Goal: Task Accomplishment & Management: Complete application form

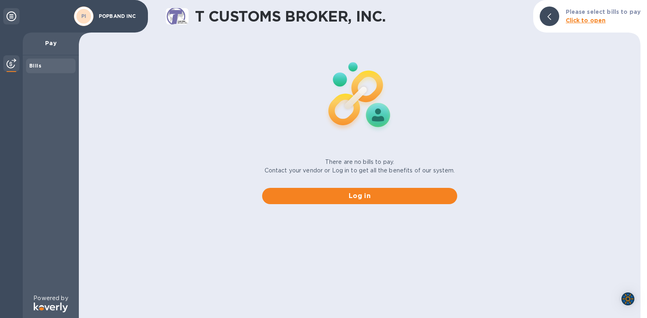
click at [154, 111] on div "There are no bills to pay. Contact your vendor or Log in to get all the benefit…" at bounding box center [360, 123] width 568 height 175
click at [361, 198] on span "Log in" at bounding box center [360, 196] width 182 height 10
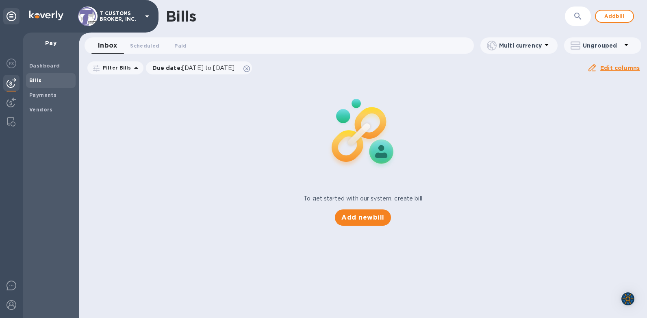
click at [585, 15] on button "button" at bounding box center [578, 17] width 20 height 20
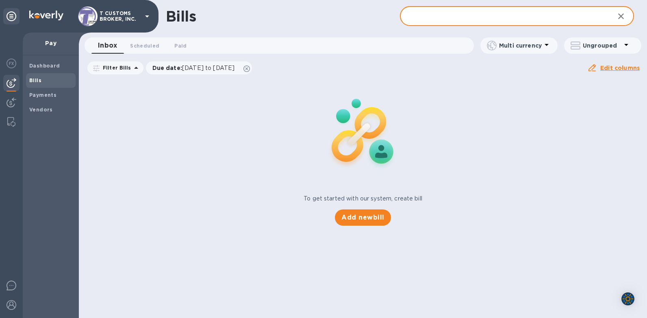
click at [411, 15] on input "text" at bounding box center [504, 17] width 208 height 20
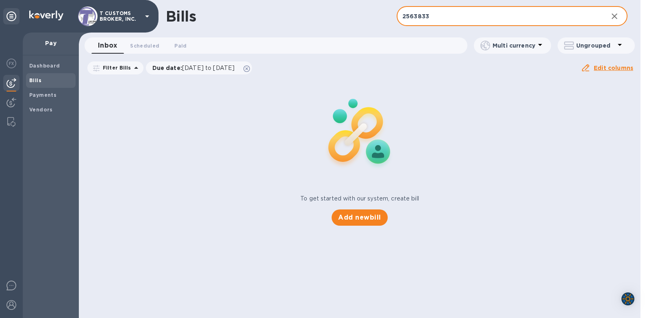
type input "2563833"
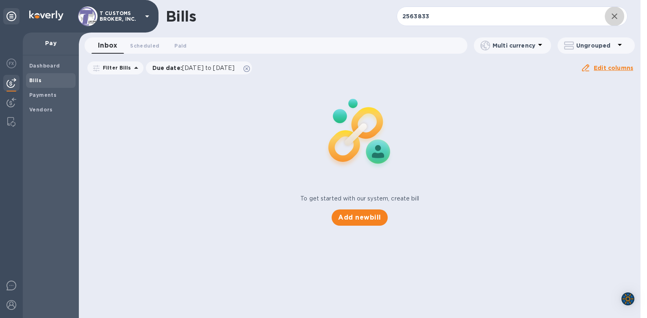
click at [348, 43] on div "Inbox 0 Scheduled 0 Paid 0" at bounding box center [279, 45] width 376 height 16
click at [331, 38] on div "Inbox 0 Scheduled 0 Paid 0" at bounding box center [279, 45] width 376 height 16
click at [230, 28] on div "Bills 2563833 ​ Add bill" at bounding box center [360, 16] width 562 height 33
click at [12, 105] on img at bounding box center [12, 103] width 10 height 10
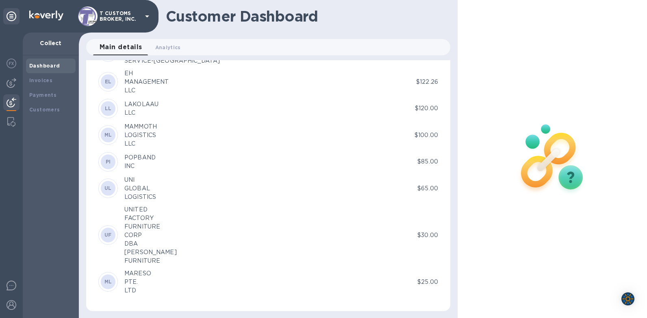
scroll to position [3433, 0]
click at [153, 159] on div "POPBAND" at bounding box center [139, 156] width 31 height 9
click at [99, 161] on div "PI" at bounding box center [108, 161] width 20 height 20
click at [104, 161] on div "PI" at bounding box center [108, 160] width 15 height 15
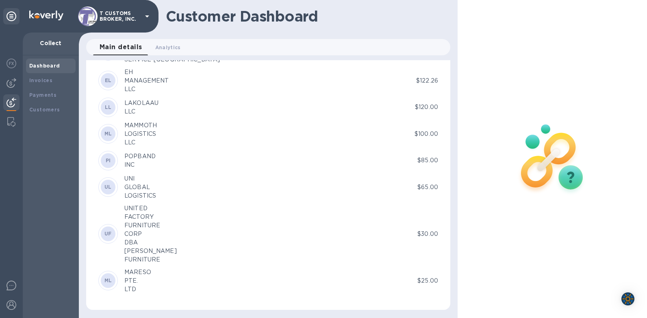
click at [104, 161] on div "PI" at bounding box center [108, 160] width 15 height 15
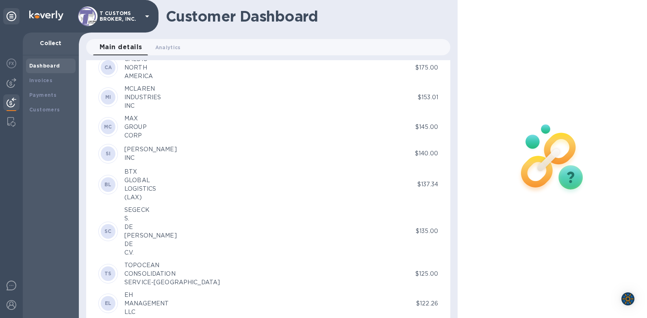
scroll to position [3108, 0]
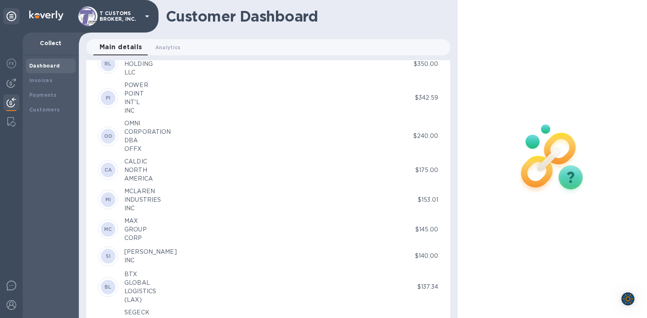
click at [510, 59] on div at bounding box center [552, 159] width 189 height 318
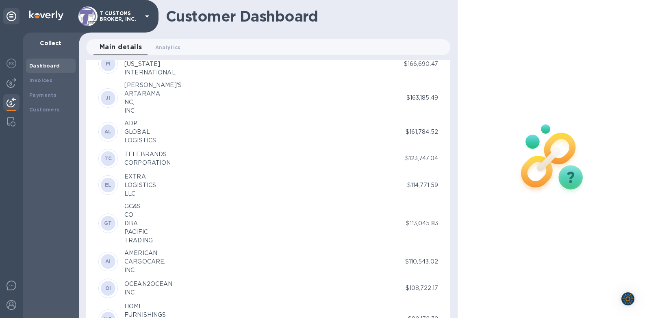
scroll to position [588, 0]
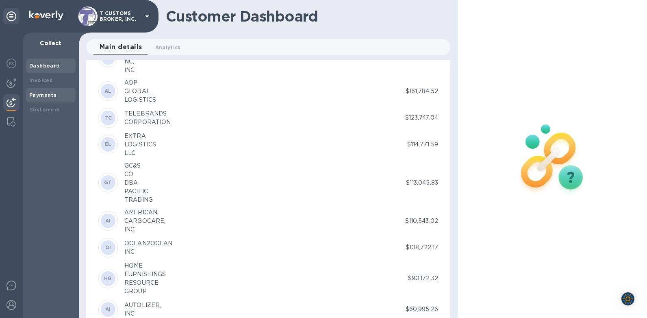
click at [43, 92] on b "Payments" at bounding box center [42, 95] width 27 height 6
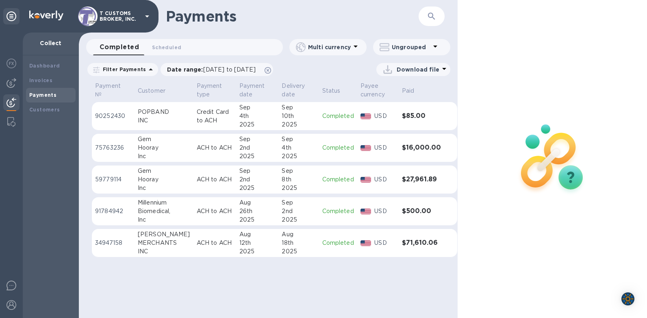
click at [169, 117] on div "INC" at bounding box center [164, 120] width 52 height 9
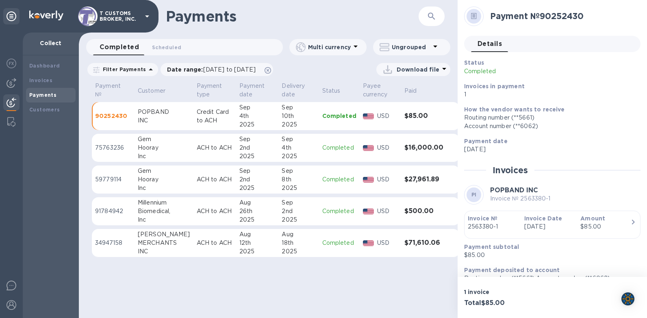
scroll to position [12, 0]
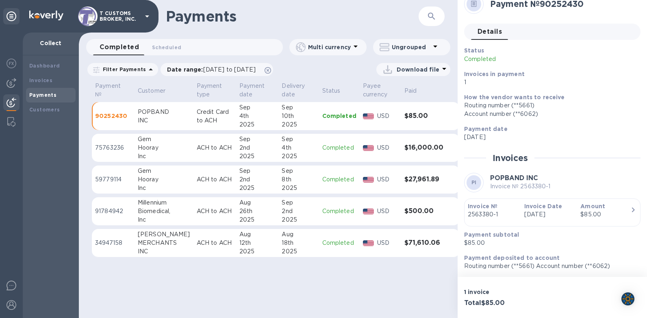
click at [152, 114] on div "POPBAND" at bounding box center [164, 112] width 52 height 9
click at [153, 112] on div "POPBAND" at bounding box center [164, 112] width 52 height 9
click at [152, 111] on div "POPBAND" at bounding box center [164, 112] width 52 height 9
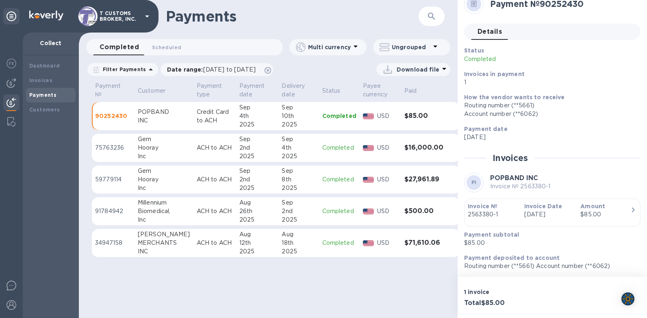
click at [149, 111] on div "POPBAND" at bounding box center [164, 112] width 52 height 9
click at [145, 125] on td "POPBAND INC" at bounding box center [164, 116] width 59 height 28
click at [144, 121] on div "INC" at bounding box center [164, 120] width 52 height 9
drag, startPoint x: 144, startPoint y: 121, endPoint x: 141, endPoint y: 112, distance: 9.9
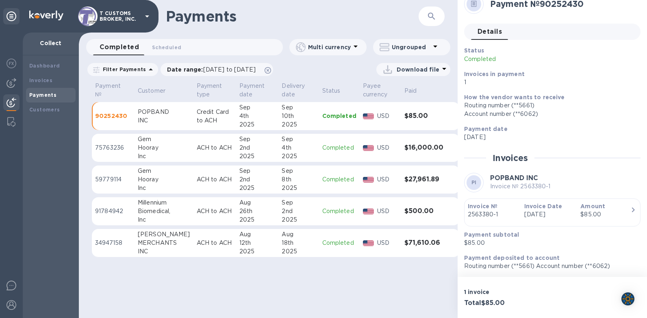
click at [141, 112] on div "POPBAND" at bounding box center [164, 112] width 52 height 9
click at [190, 69] on p "Date range : [DATE] to [DATE]" at bounding box center [213, 69] width 93 height 8
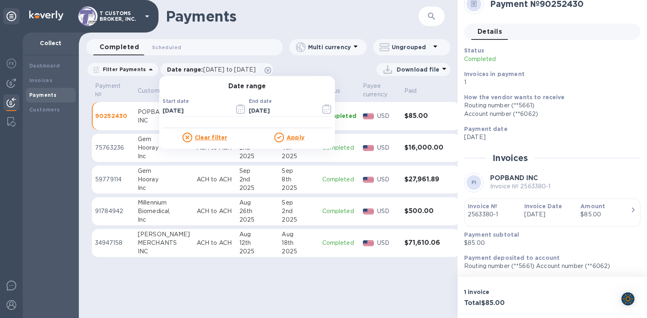
click at [312, 71] on div "Download file" at bounding box center [364, 69] width 173 height 13
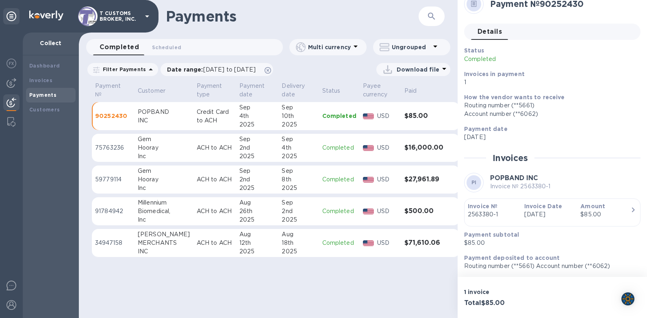
click at [267, 274] on div "Payments ​ Completed 0 Scheduled 0 Multi currency Ungrouped Filter Payments Dat…" at bounding box center [268, 159] width 379 height 318
click at [376, 22] on h1 "Payments" at bounding box center [292, 16] width 253 height 17
click at [39, 110] on b "Customers" at bounding box center [44, 110] width 31 height 6
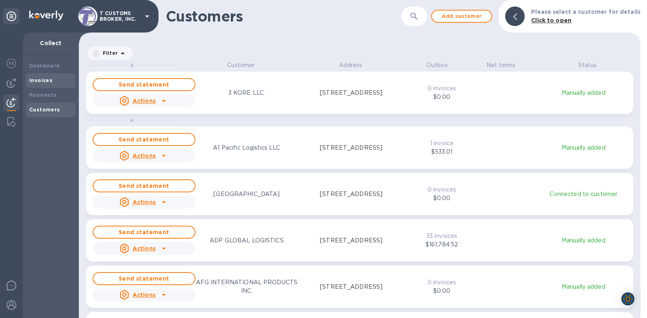
click at [35, 83] on b "Invoices" at bounding box center [40, 80] width 23 height 6
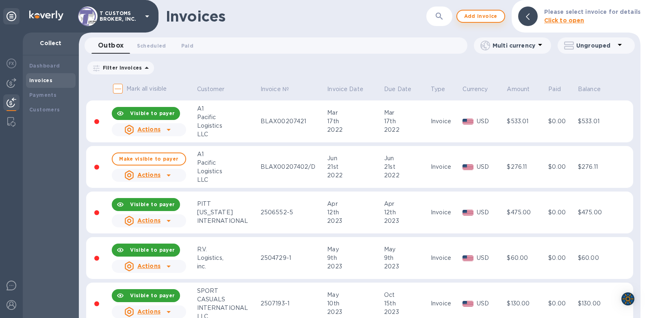
click at [477, 17] on span "Add invoice" at bounding box center [481, 16] width 34 height 10
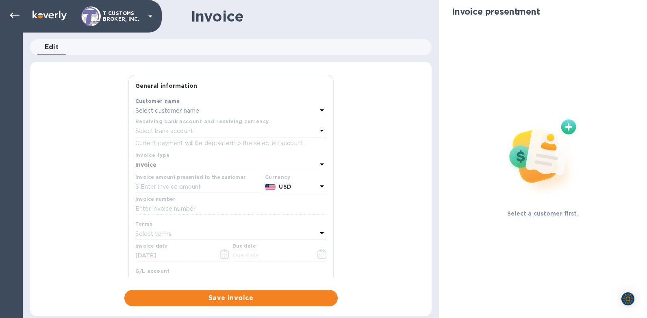
click at [159, 110] on p "Select customer name" at bounding box center [167, 111] width 64 height 9
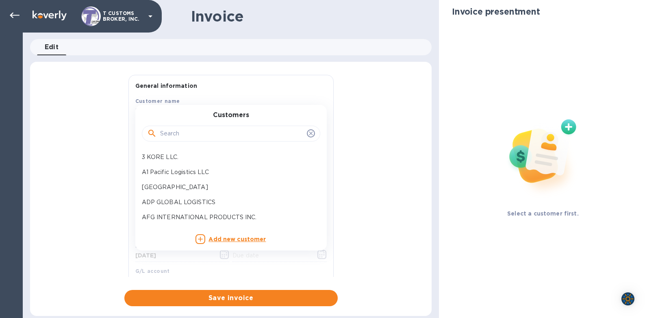
click at [163, 133] on input "text" at bounding box center [231, 134] width 143 height 12
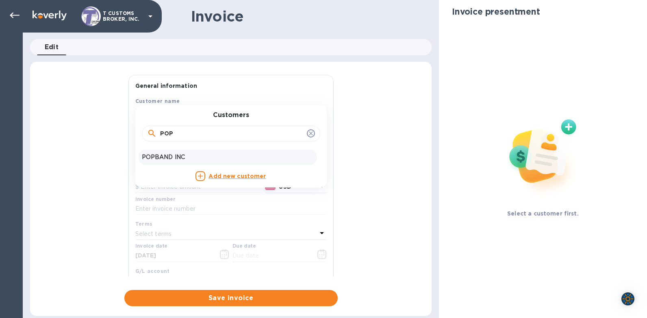
type input "POP"
click at [149, 159] on p "POPBAND INC" at bounding box center [228, 157] width 172 height 9
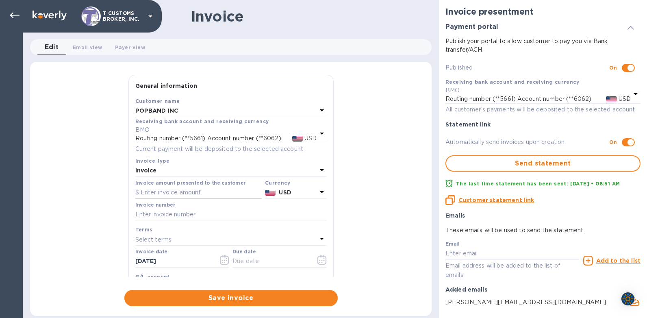
click at [157, 194] on input "text" at bounding box center [198, 193] width 126 height 12
type input "85.00"
click at [408, 197] on div "General information Save Customer name POPBAND INC Receiving bank account and r…" at bounding box center [231, 190] width 402 height 231
click at [142, 217] on input "text" at bounding box center [230, 215] width 191 height 12
type input "2563833-1"
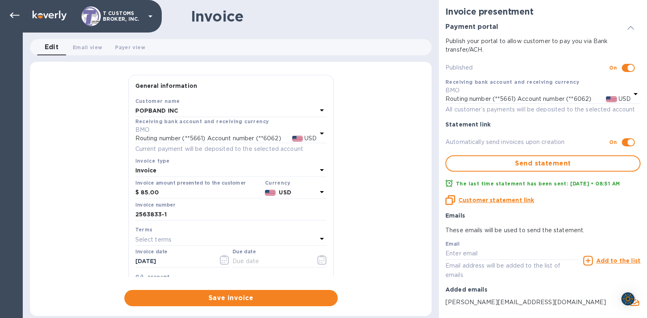
click at [154, 240] on p "Select terms" at bounding box center [153, 239] width 37 height 9
click at [178, 261] on input "text" at bounding box center [231, 262] width 143 height 12
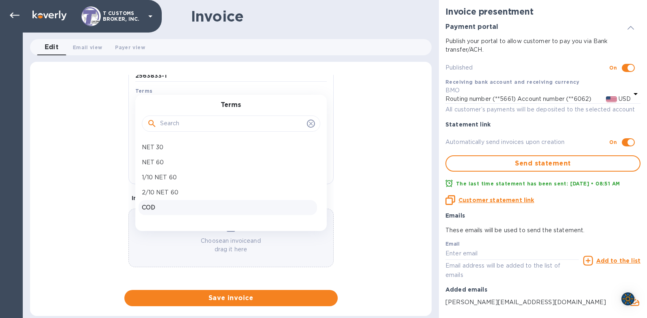
click at [161, 205] on p "COD" at bounding box center [228, 207] width 172 height 9
type input "[DATE]"
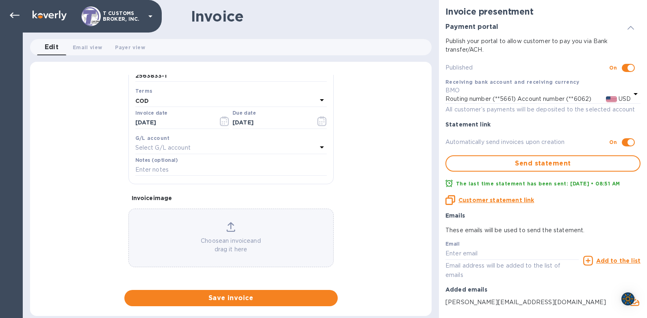
click at [79, 119] on div "General information Save Customer name POPBAND INC Receiving bank account and r…" at bounding box center [231, 190] width 402 height 231
click at [82, 121] on div "General information Save Customer name POPBAND INC Receiving bank account and r…" at bounding box center [231, 190] width 402 height 231
drag, startPoint x: 334, startPoint y: 164, endPoint x: 335, endPoint y: 157, distance: 7.0
click at [335, 157] on div "General information Save Customer name POPBAND INC Receiving bank account and r…" at bounding box center [230, 176] width 213 height 202
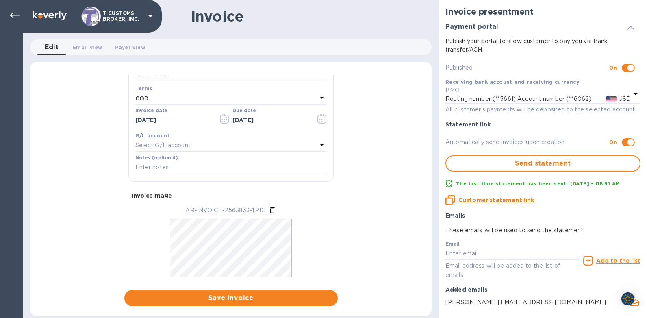
scroll to position [163, 0]
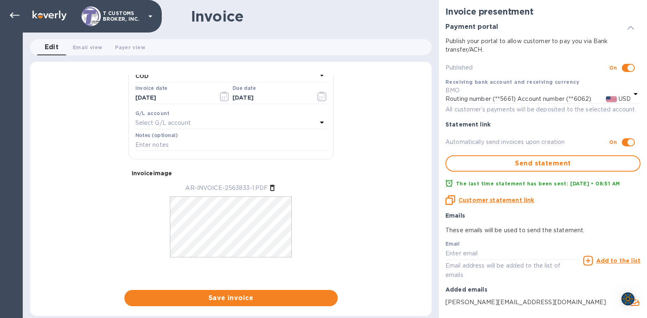
click at [57, 207] on div "General information Save Customer name POPBAND INC Receiving bank account and r…" at bounding box center [231, 190] width 402 height 231
click at [241, 299] on span "Save invoice" at bounding box center [231, 298] width 200 height 10
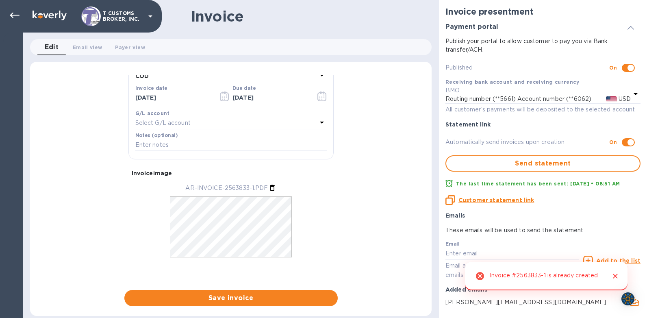
click at [511, 276] on div "Invoice #2563833-1 is already created" at bounding box center [544, 275] width 109 height 15
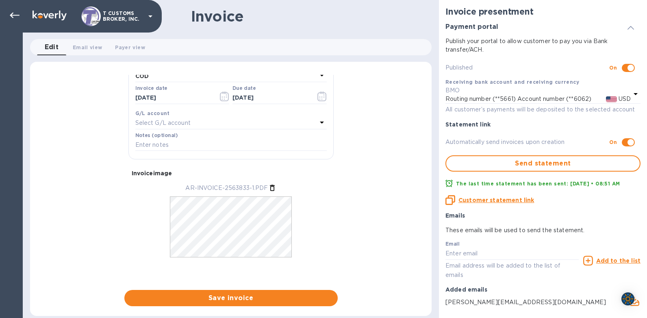
click at [80, 238] on div "General information Save Customer name POPBAND INC Receiving bank account and r…" at bounding box center [231, 190] width 402 height 231
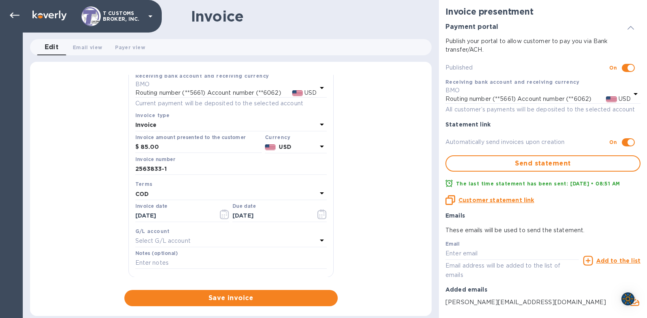
scroll to position [0, 0]
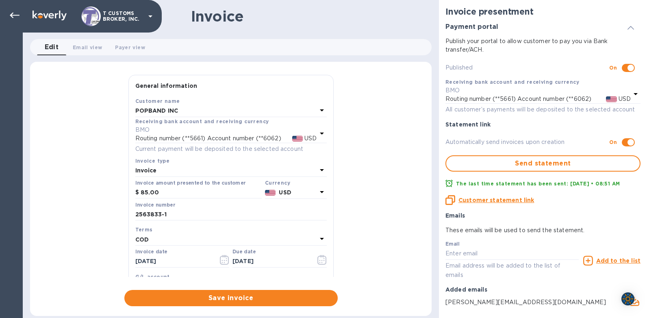
click at [58, 137] on div "General information Save Customer name POPBAND INC Receiving bank account and r…" at bounding box center [231, 190] width 402 height 231
click at [11, 14] on icon at bounding box center [15, 16] width 10 height 10
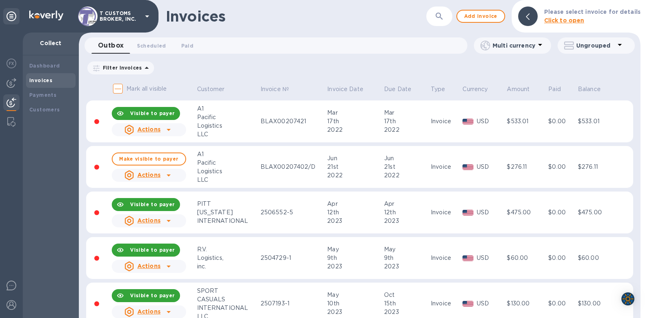
click at [435, 14] on button "button" at bounding box center [440, 17] width 20 height 20
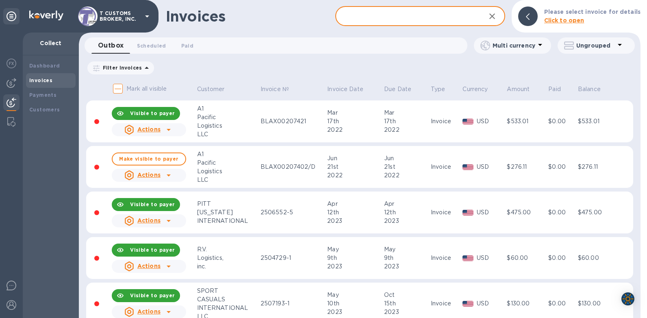
click at [379, 14] on input "text" at bounding box center [406, 17] width 143 height 20
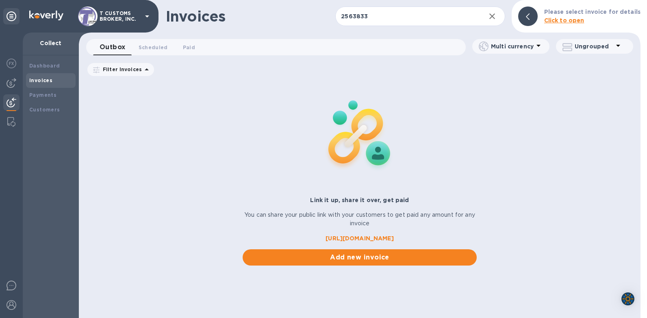
click at [378, 96] on img at bounding box center [359, 133] width 107 height 107
click at [156, 59] on div "Outbox 0 Scheduled 0 Paid 0 Multi currency Ungrouped Filter Invoices Amount Pai…" at bounding box center [360, 152] width 562 height 226
click at [159, 50] on span "Scheduled 0" at bounding box center [153, 47] width 29 height 9
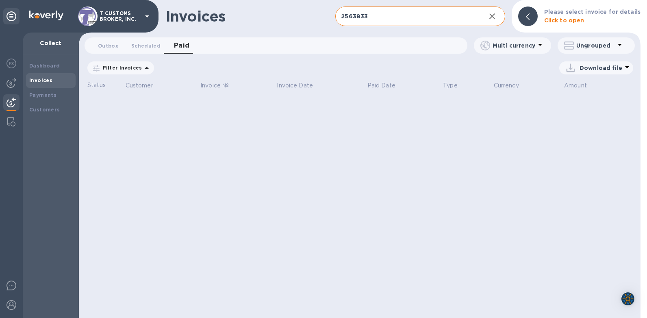
click at [375, 15] on input "2563833" at bounding box center [406, 17] width 143 height 20
type input "2563833-1"
click at [268, 24] on div "Invoices" at bounding box center [251, 16] width 170 height 17
click at [242, 30] on div "Invoices 2563833-1 ​ Add invoice Please select invoice for details Click to open" at bounding box center [360, 16] width 562 height 33
click at [274, 172] on div "Invoices 2563833-1 ​ Add invoice Please select invoice for details Click to ope…" at bounding box center [360, 159] width 562 height 318
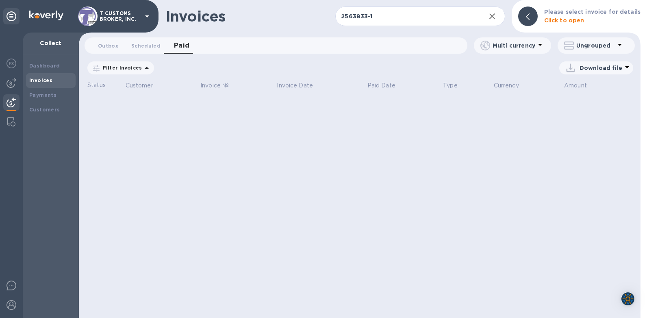
click at [143, 67] on icon at bounding box center [147, 68] width 10 height 10
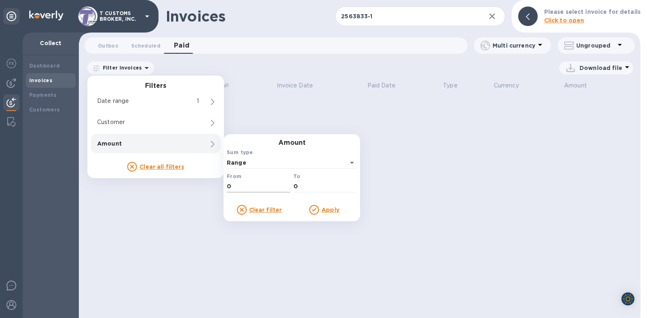
click at [241, 191] on input "0" at bounding box center [258, 186] width 63 height 12
type input "85"
drag, startPoint x: 299, startPoint y: 187, endPoint x: 281, endPoint y: 187, distance: 17.9
click at [282, 187] on div "Amount Sum type Range From 85 To 0" at bounding box center [291, 166] width 133 height 55
type input "85"
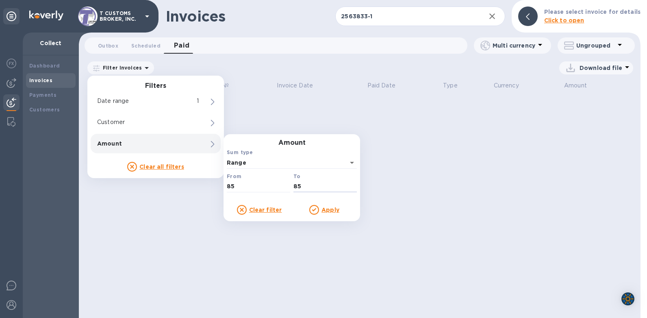
click at [328, 209] on u "Apply" at bounding box center [331, 210] width 18 height 7
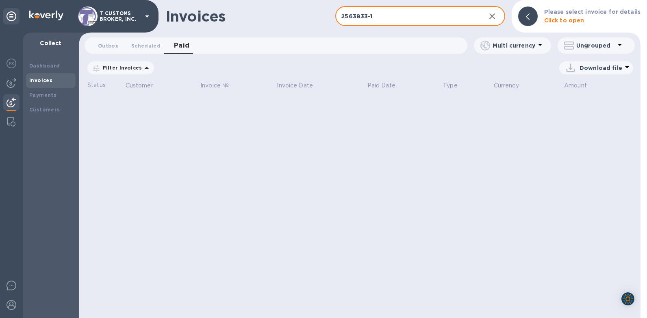
drag, startPoint x: 393, startPoint y: 19, endPoint x: 361, endPoint y: 18, distance: 32.1
click at [361, 18] on input "2563833-1" at bounding box center [406, 17] width 143 height 20
type input "2"
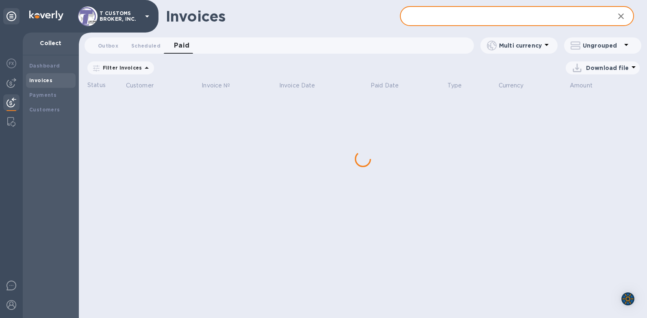
click at [302, 18] on div "Invoices" at bounding box center [283, 16] width 234 height 17
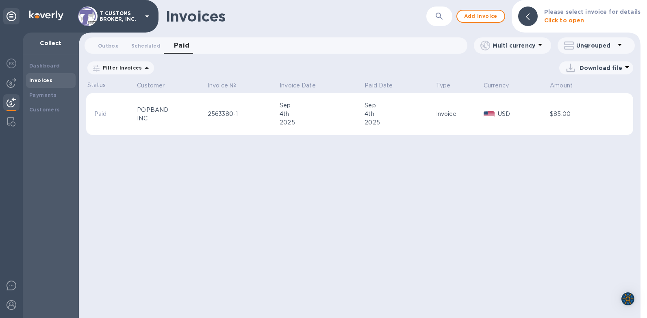
drag, startPoint x: 335, startPoint y: 264, endPoint x: 332, endPoint y: 239, distance: 24.6
click at [334, 264] on div "Invoices ​ Add invoice Please select invoice for details Click to open Outbox 0…" at bounding box center [360, 159] width 562 height 318
